Goal: Task Accomplishment & Management: Use online tool/utility

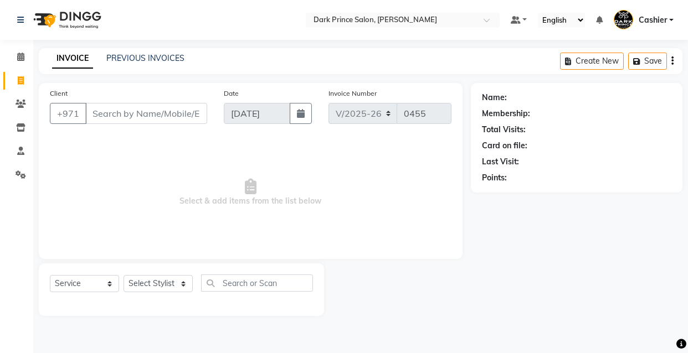
select select "8540"
select select "service"
click at [114, 117] on input "66" at bounding box center [146, 113] width 122 height 21
type input "6"
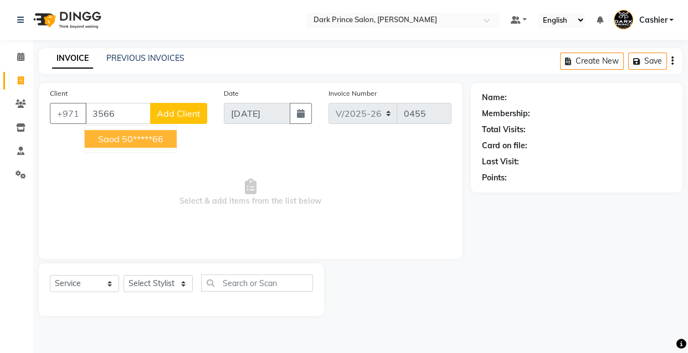
click at [143, 140] on ngb-highlight "50*****66" at bounding box center [143, 138] width 42 height 11
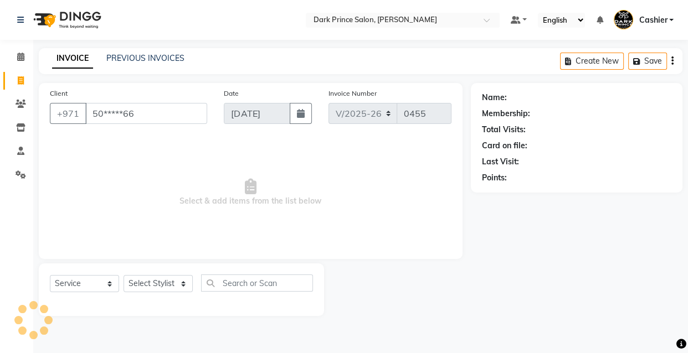
type input "50*****66"
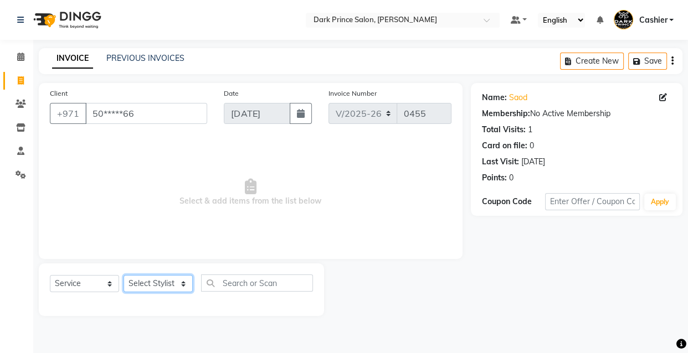
click at [179, 282] on select "Select Stylist [PERSON_NAME] [PERSON_NAME]" at bounding box center [157, 283] width 69 height 17
select select "84431"
click at [123, 275] on select "Select Stylist [PERSON_NAME] [PERSON_NAME]" at bounding box center [157, 283] width 69 height 17
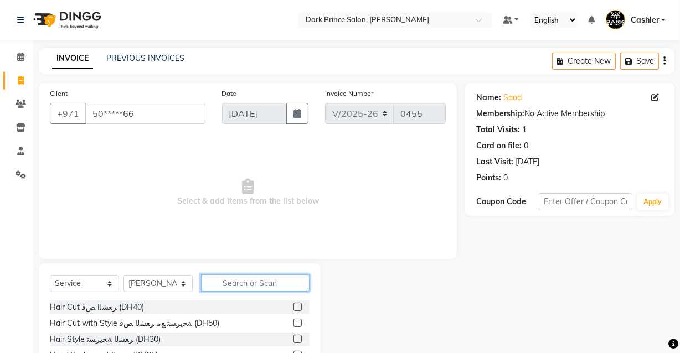
click at [232, 285] on input "text" at bounding box center [255, 283] width 109 height 17
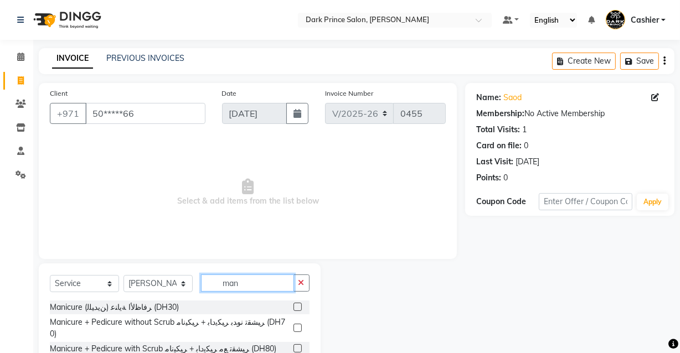
scroll to position [90, 0]
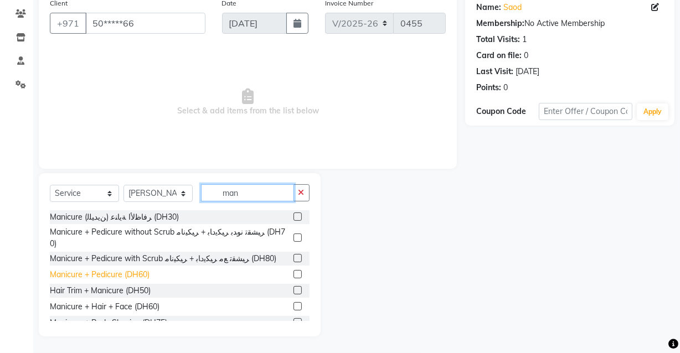
type input "man"
click at [132, 269] on div "Manicure + Pedicure (DH60)" at bounding box center [100, 275] width 100 height 12
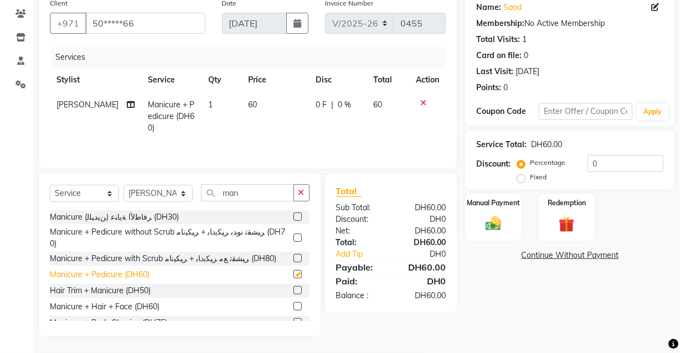
checkbox input "false"
click at [261, 102] on td "60" at bounding box center [275, 116] width 68 height 48
select select "84431"
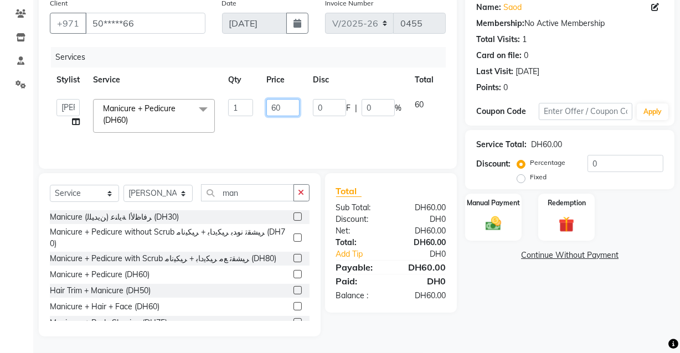
click at [292, 112] on input "60" at bounding box center [282, 107] width 33 height 17
type input "6"
type input "35"
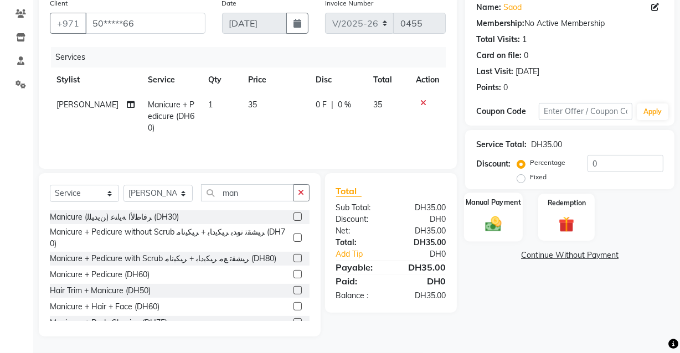
click at [493, 214] on img at bounding box center [493, 223] width 27 height 19
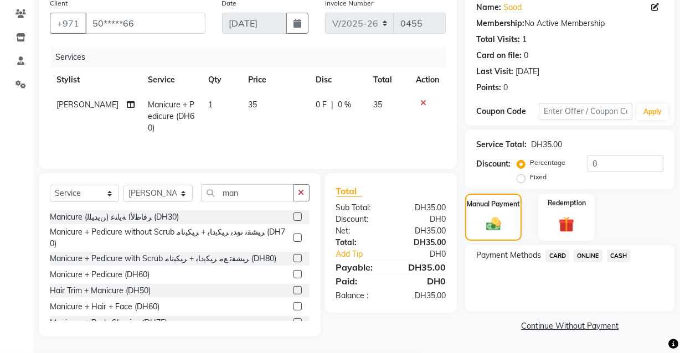
click at [558, 257] on span "CARD" at bounding box center [557, 256] width 24 height 13
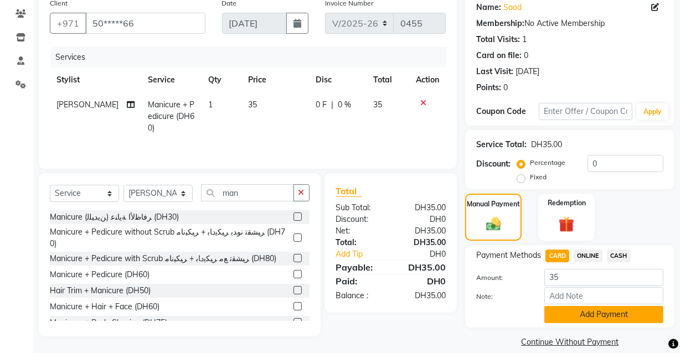
click at [612, 316] on button "Add Payment" at bounding box center [603, 314] width 119 height 17
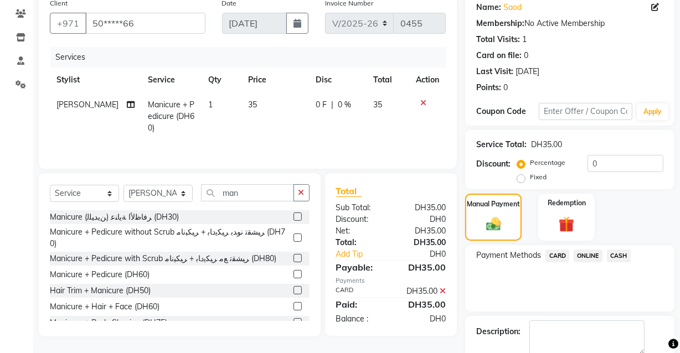
scroll to position [150, 0]
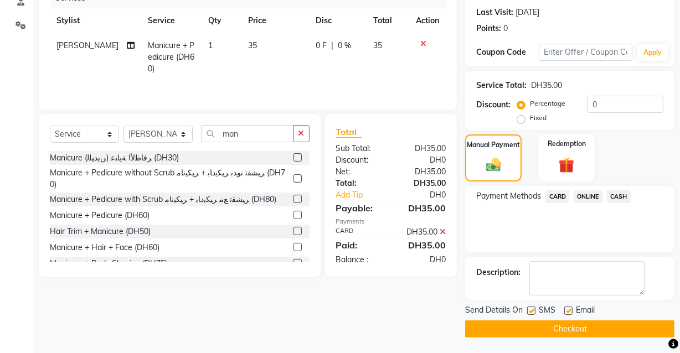
click at [608, 332] on button "Checkout" at bounding box center [569, 329] width 209 height 17
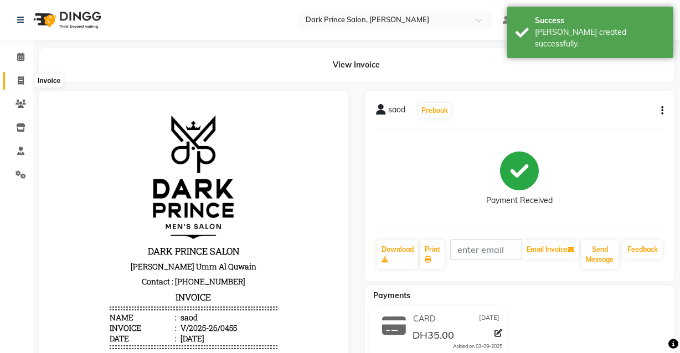
click at [21, 81] on icon at bounding box center [21, 80] width 6 height 8
select select "service"
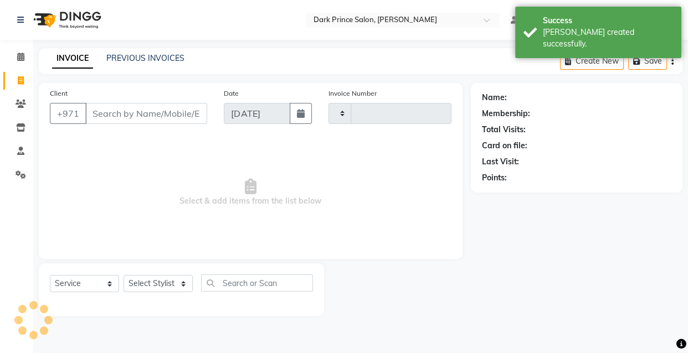
type input "0456"
select select "8540"
